Goal: Task Accomplishment & Management: Complete application form

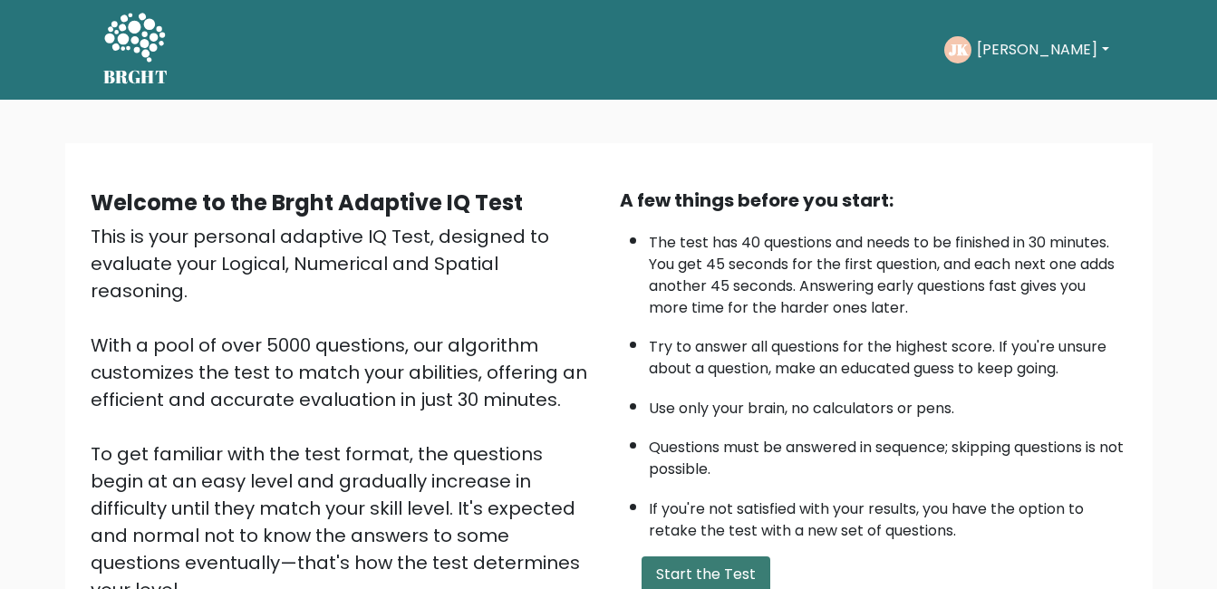
click at [723, 571] on button "Start the Test" at bounding box center [705, 574] width 129 height 36
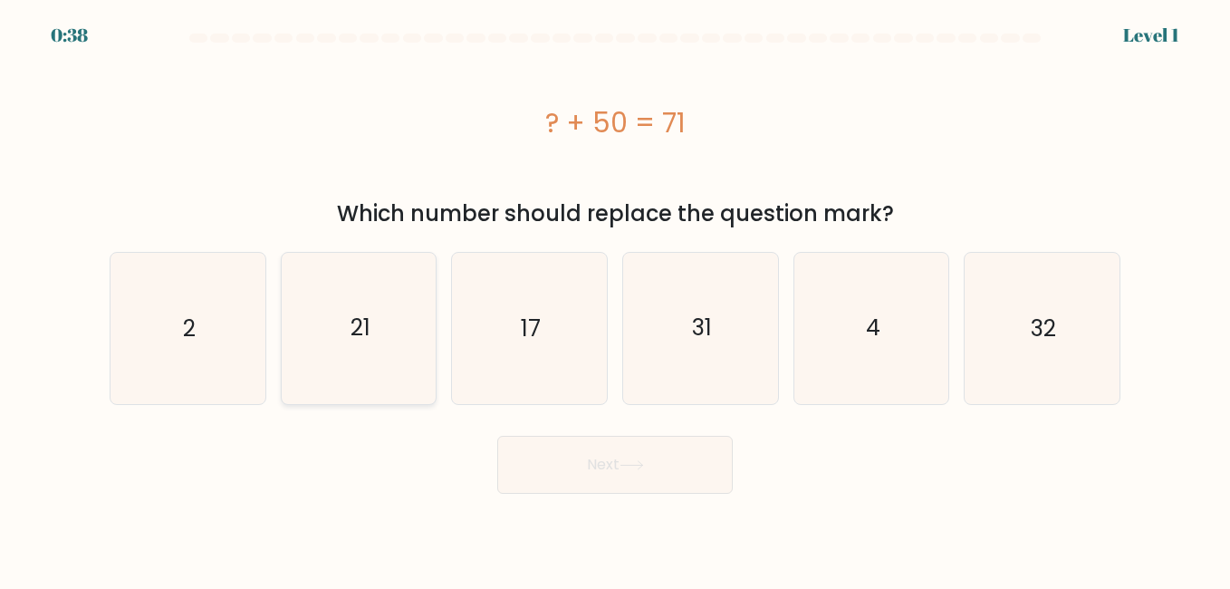
click at [390, 336] on icon "21" at bounding box center [359, 328] width 150 height 150
click at [615, 299] on input "b. 21" at bounding box center [615, 296] width 1 height 5
radio input "true"
click at [616, 459] on button "Next" at bounding box center [615, 465] width 236 height 58
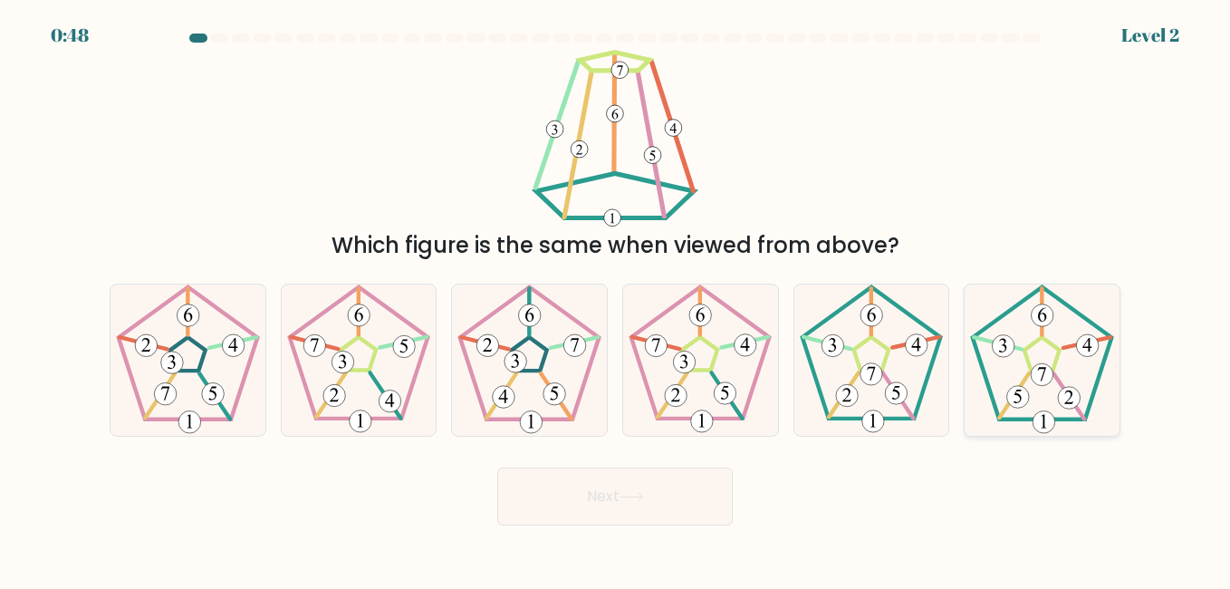
click at [1025, 375] on icon at bounding box center [1042, 359] width 150 height 150
click at [616, 299] on input "f." at bounding box center [615, 296] width 1 height 5
radio input "true"
click at [643, 490] on button "Next" at bounding box center [615, 496] width 236 height 58
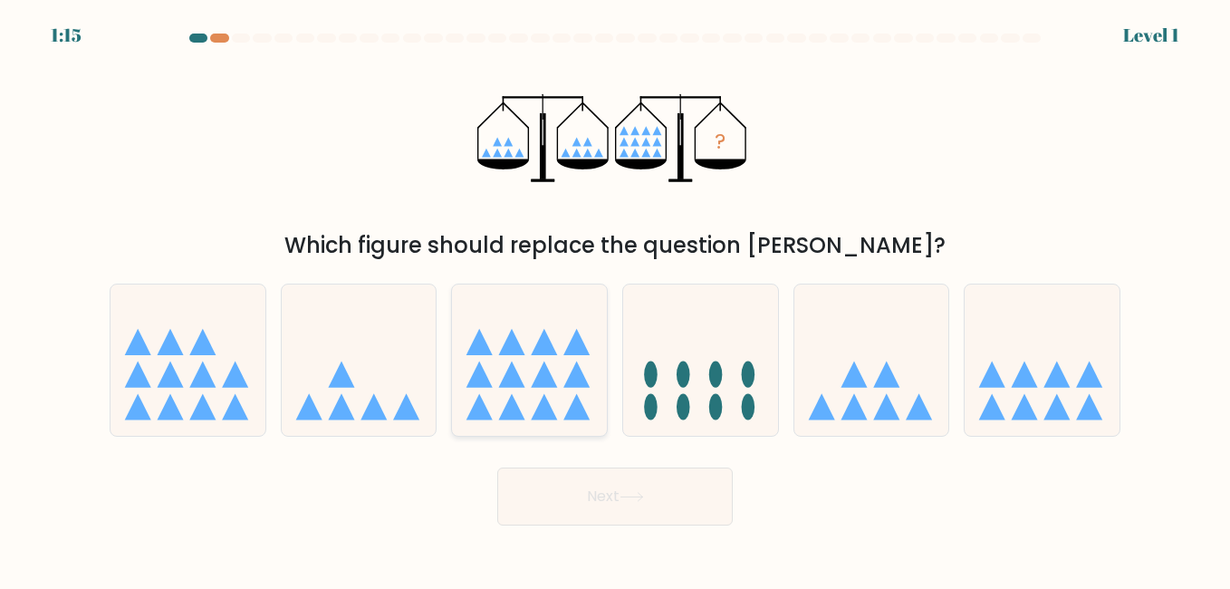
click at [546, 384] on icon at bounding box center [545, 374] width 26 height 26
click at [615, 299] on input "c." at bounding box center [615, 296] width 1 height 5
radio input "true"
click at [581, 485] on button "Next" at bounding box center [615, 496] width 236 height 58
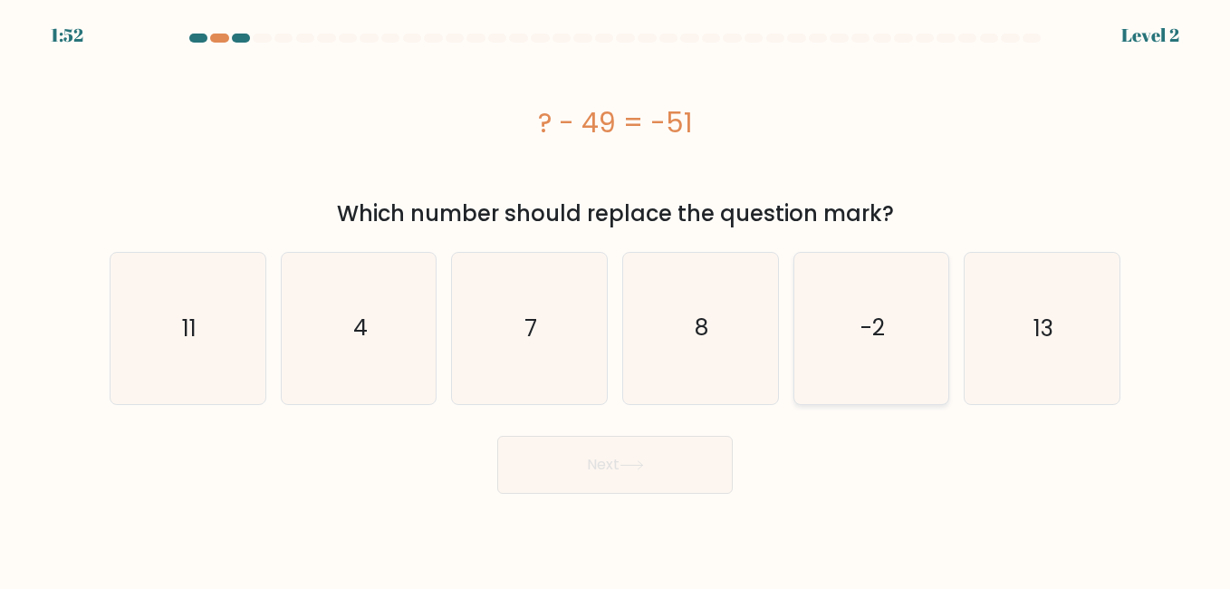
click at [880, 310] on icon "-2" at bounding box center [871, 328] width 150 height 150
click at [616, 299] on input "e. -2" at bounding box center [615, 296] width 1 height 5
radio input "true"
click at [559, 471] on button "Next" at bounding box center [615, 465] width 236 height 58
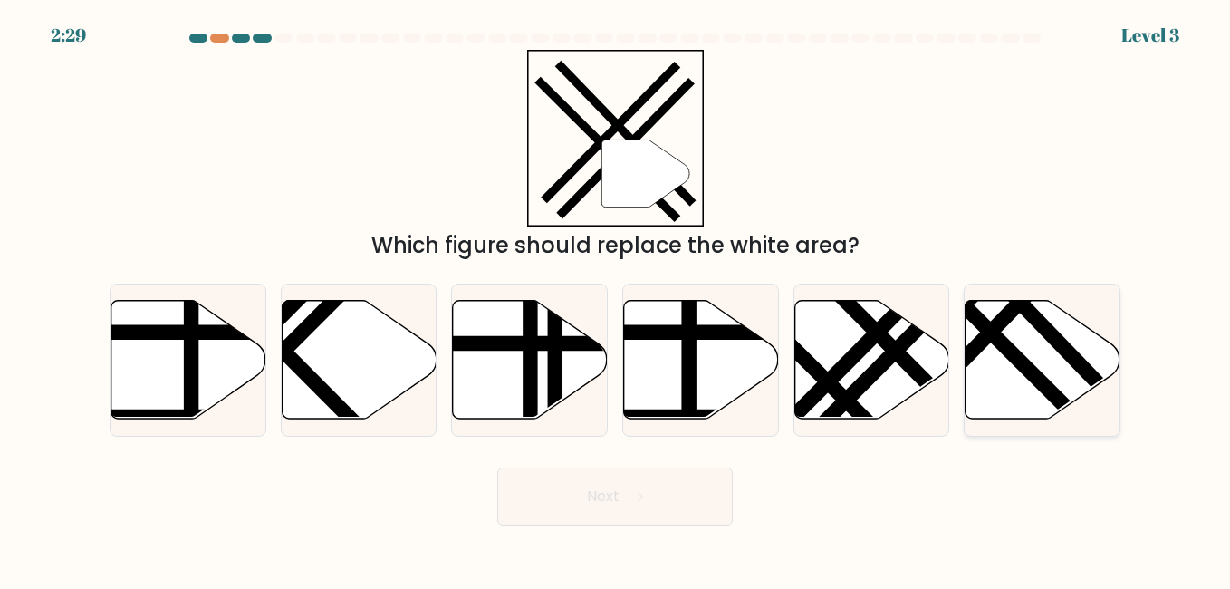
click at [1019, 363] on line at bounding box center [976, 317] width 246 height 246
click at [616, 299] on input "f." at bounding box center [615, 296] width 1 height 5
radio input "true"
click at [714, 485] on button "Next" at bounding box center [615, 496] width 236 height 58
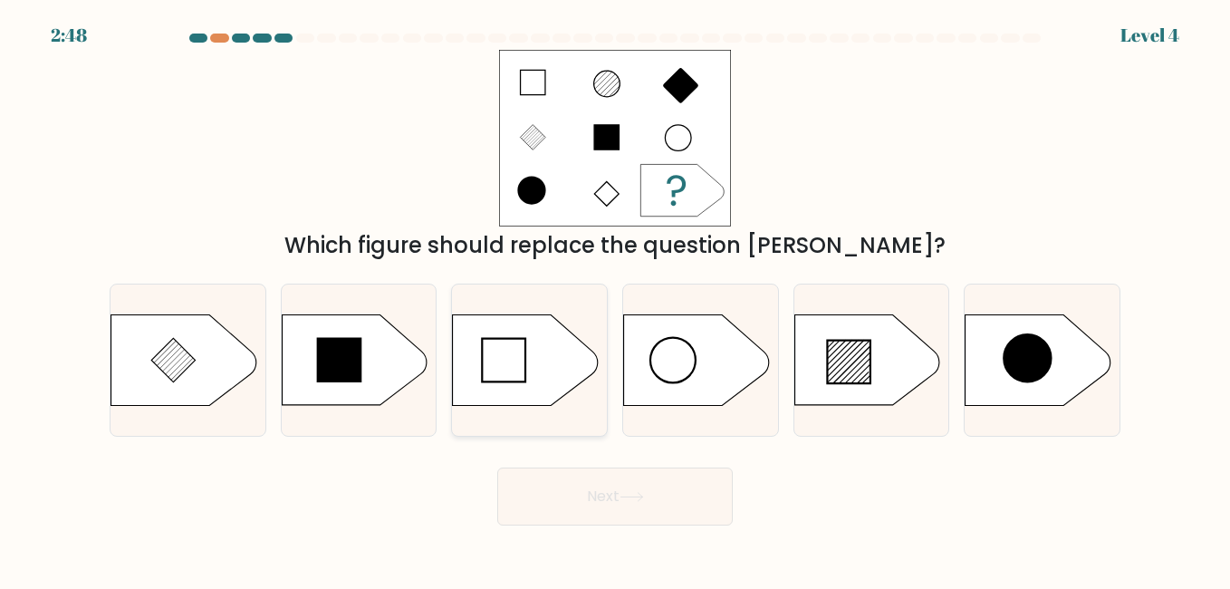
click at [541, 360] on icon at bounding box center [525, 360] width 145 height 91
click at [615, 299] on input "c." at bounding box center [615, 296] width 1 height 5
radio input "true"
click at [588, 480] on button "Next" at bounding box center [615, 496] width 236 height 58
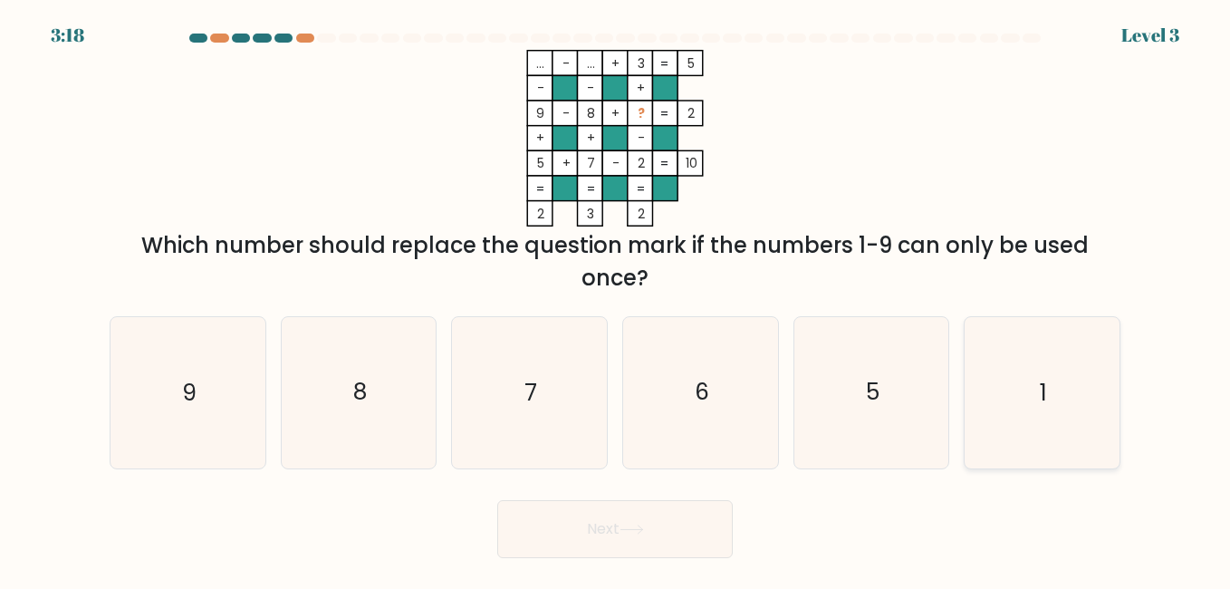
click at [1026, 404] on icon "1" at bounding box center [1042, 392] width 150 height 150
click at [616, 299] on input "f. 1" at bounding box center [615, 296] width 1 height 5
radio input "true"
click at [643, 535] on button "Next" at bounding box center [615, 529] width 236 height 58
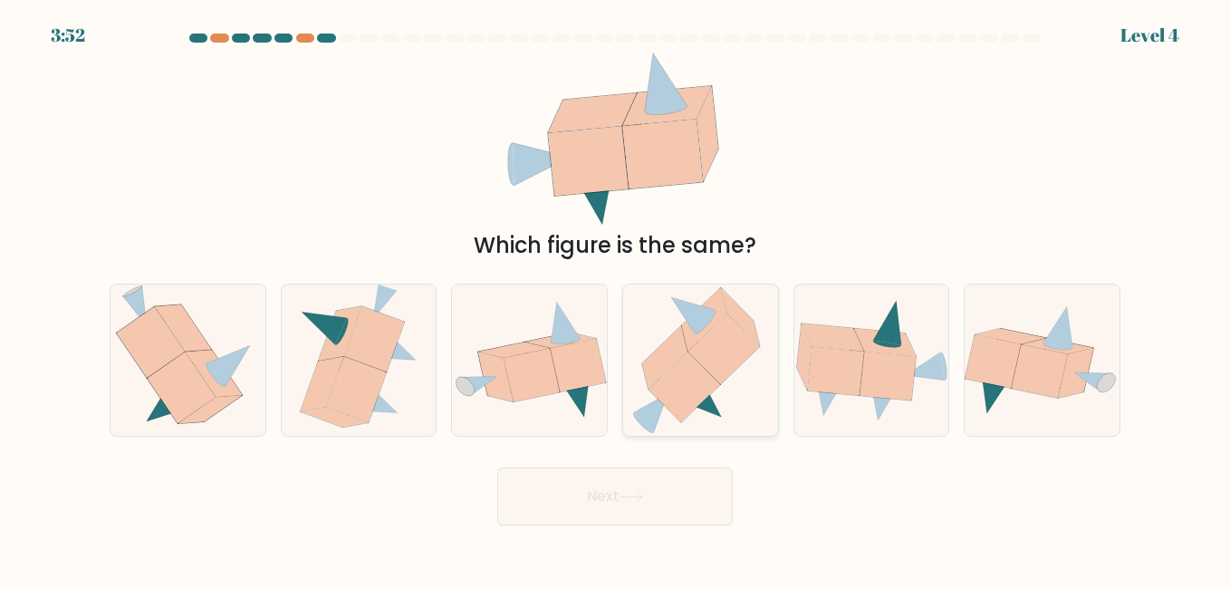
click at [690, 390] on icon at bounding box center [685, 387] width 72 height 71
click at [616, 299] on input "d." at bounding box center [615, 296] width 1 height 5
radio input "true"
click at [672, 494] on button "Next" at bounding box center [615, 496] width 236 height 58
